Goal: Check status

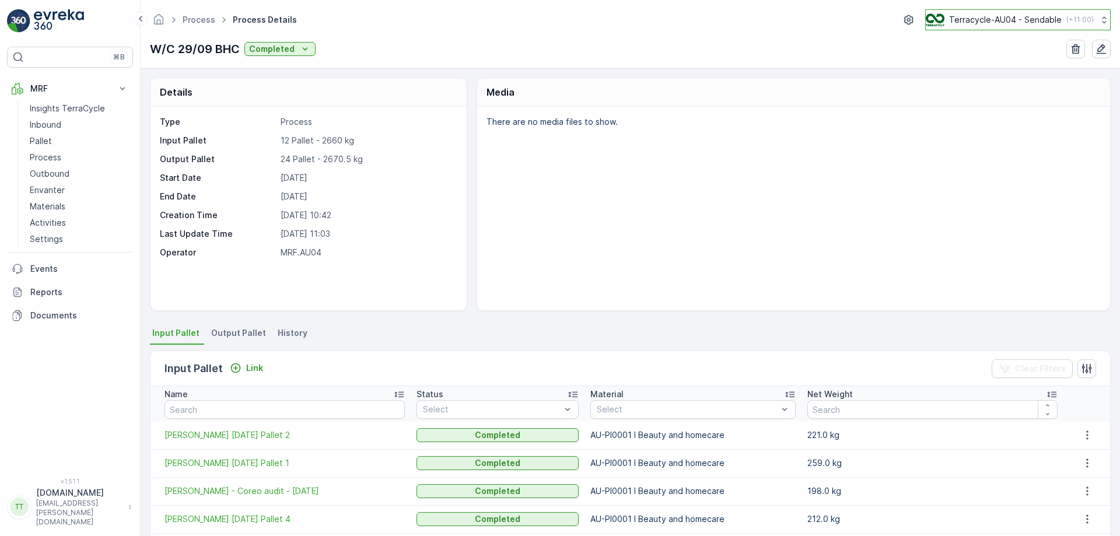
click at [1026, 22] on p "Terracycle-AU04 - Sendable" at bounding box center [1005, 20] width 113 height 12
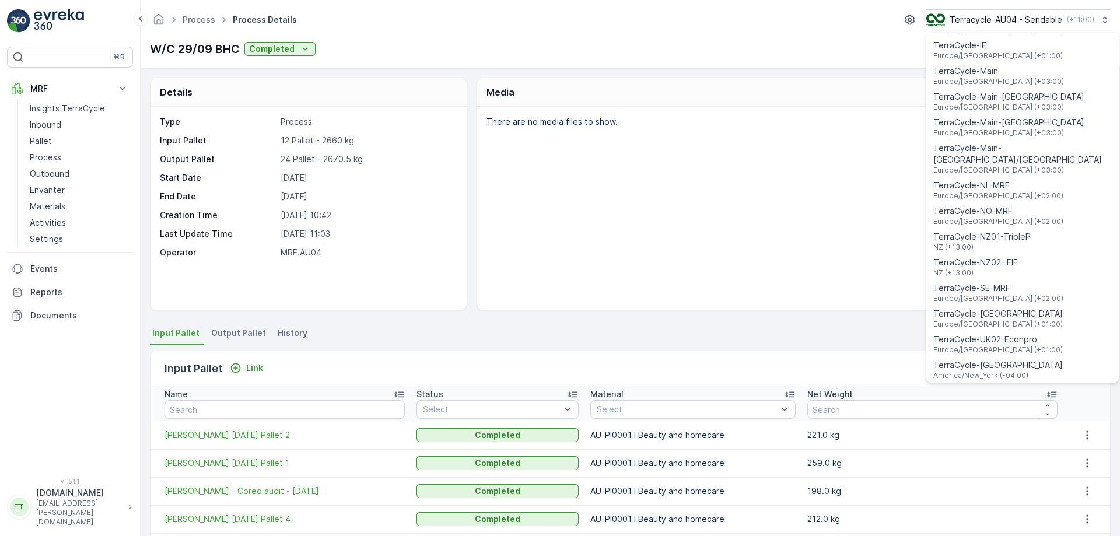
scroll to position [412, 0]
click at [988, 242] on span "NZ (+13:00)" at bounding box center [981, 246] width 97 height 9
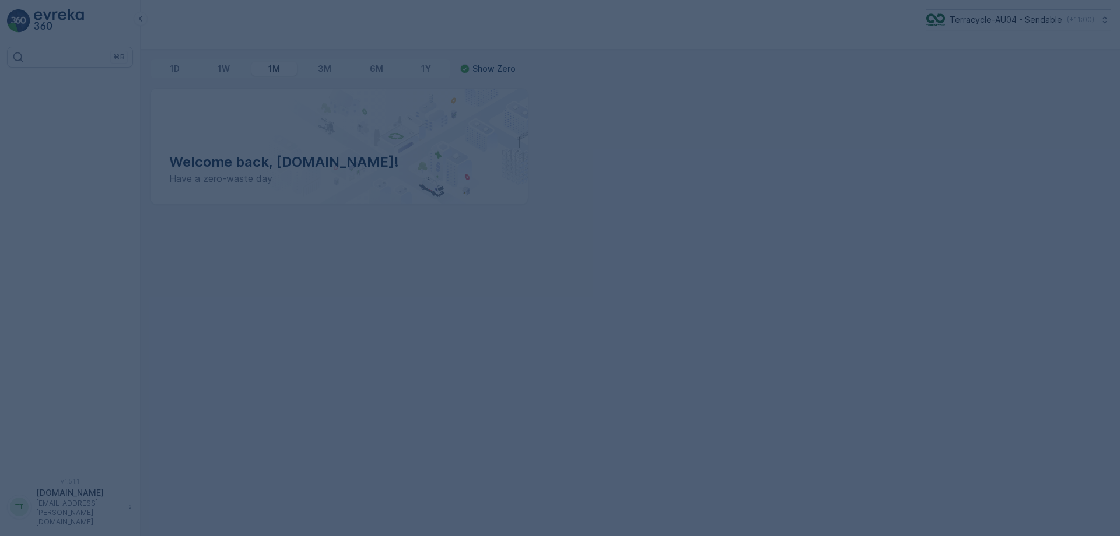
click at [71, 99] on div at bounding box center [560, 268] width 1120 height 536
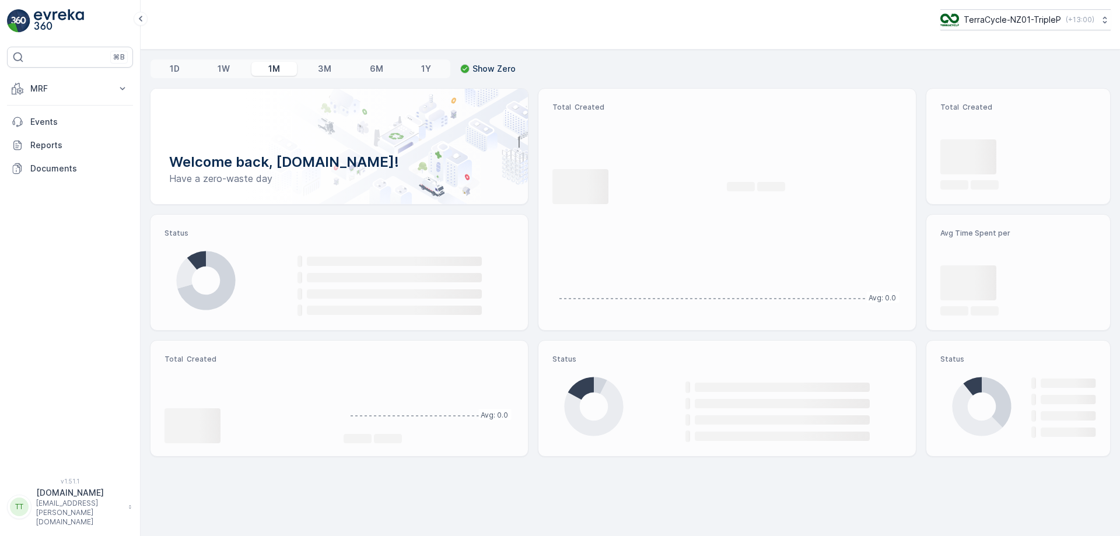
click at [71, 99] on button "MRF" at bounding box center [70, 88] width 126 height 23
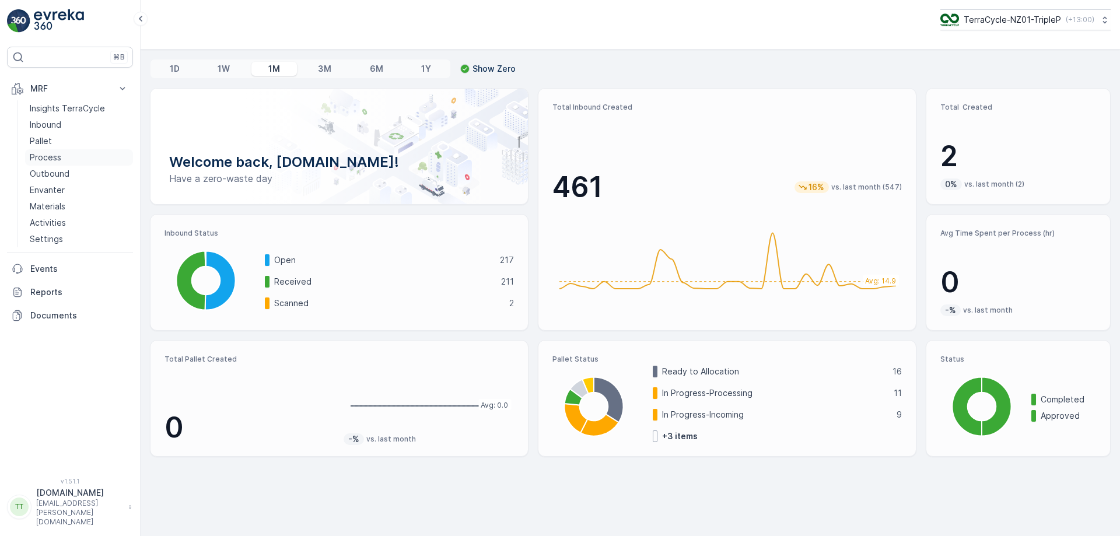
click at [47, 156] on p "Process" at bounding box center [45, 158] width 31 height 12
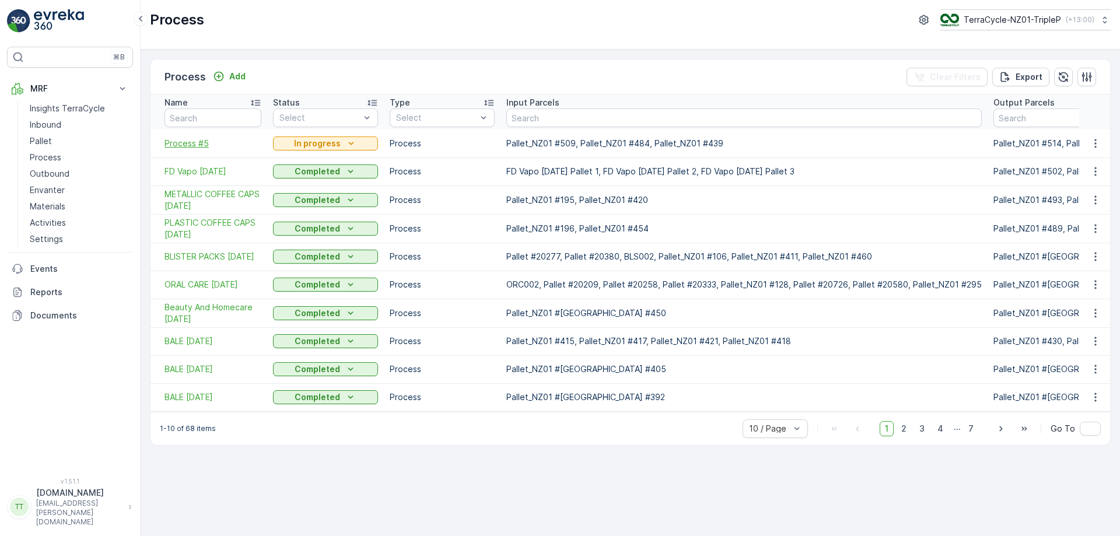
click at [193, 145] on span "Process #5" at bounding box center [212, 144] width 97 height 12
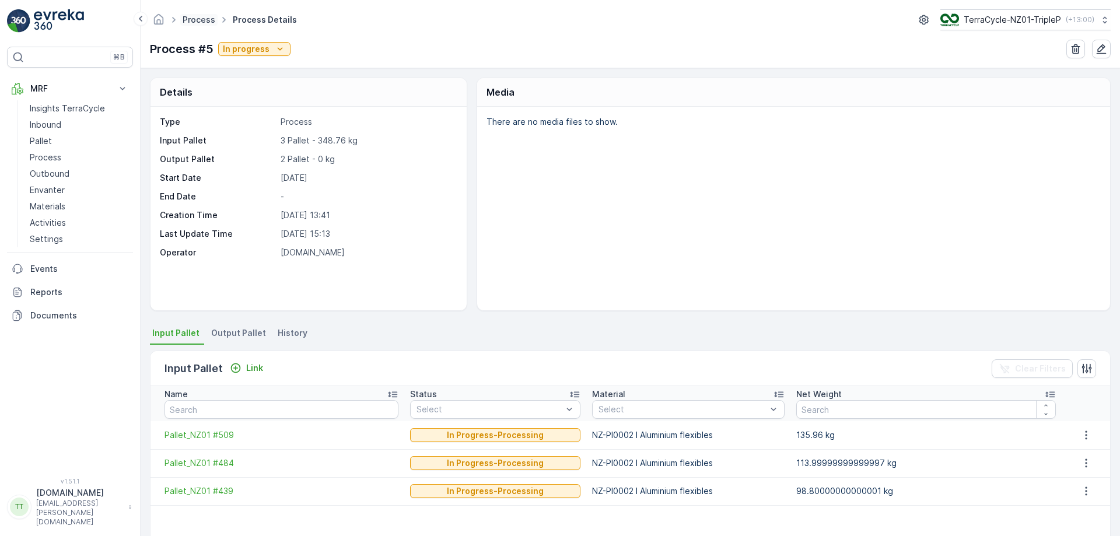
click at [201, 20] on link "Process" at bounding box center [199, 20] width 33 height 10
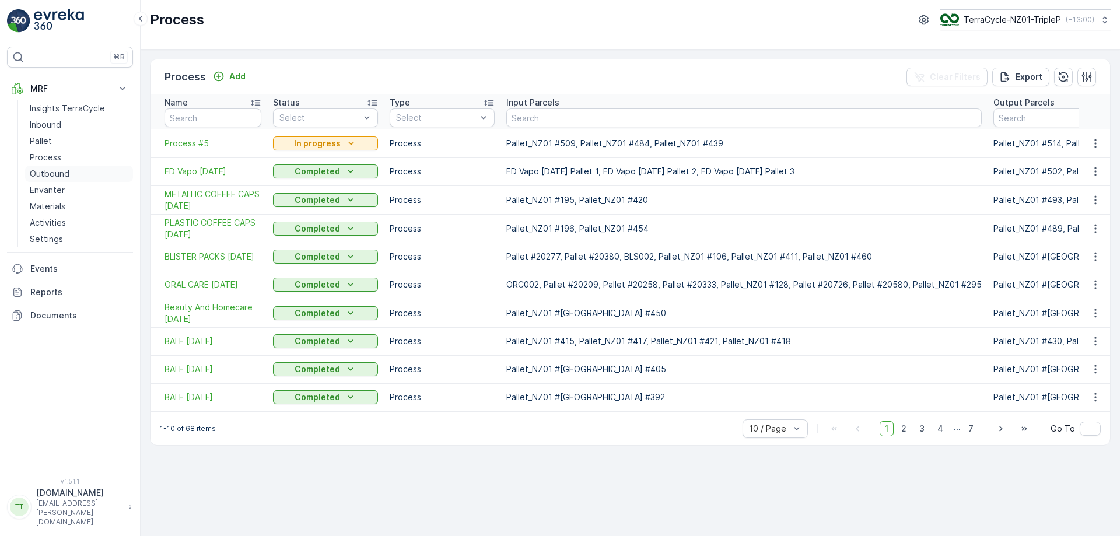
click at [53, 176] on p "Outbound" at bounding box center [50, 174] width 40 height 12
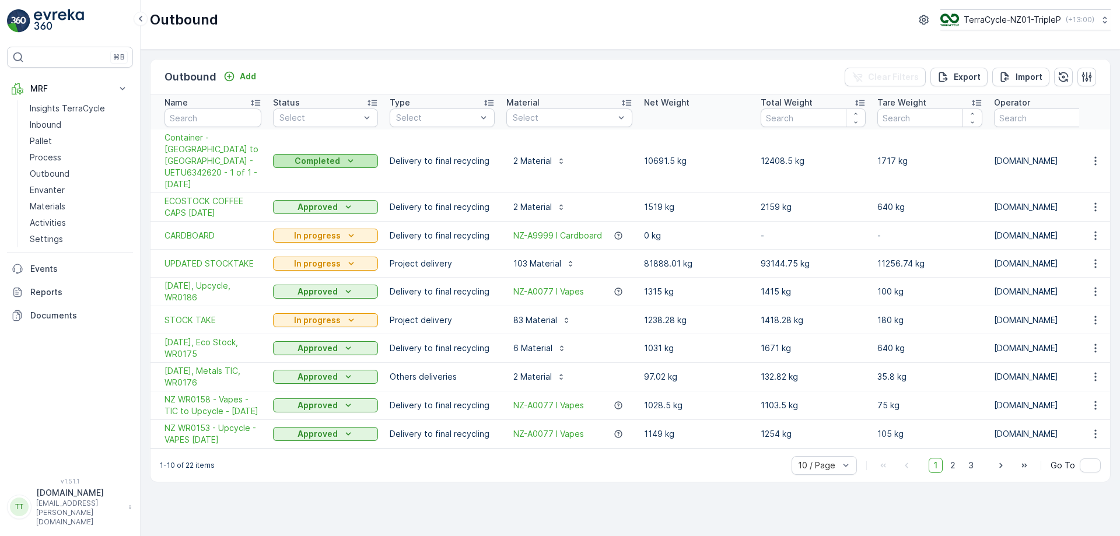
click at [326, 155] on p "Completed" at bounding box center [317, 161] width 45 height 12
click at [306, 219] on span "Approved" at bounding box center [299, 216] width 39 height 12
click at [583, 469] on div "1-10 of 22 items 10 / Page 1 2 3 Go To" at bounding box center [629, 464] width 959 height 33
